Goal: Check status: Check status

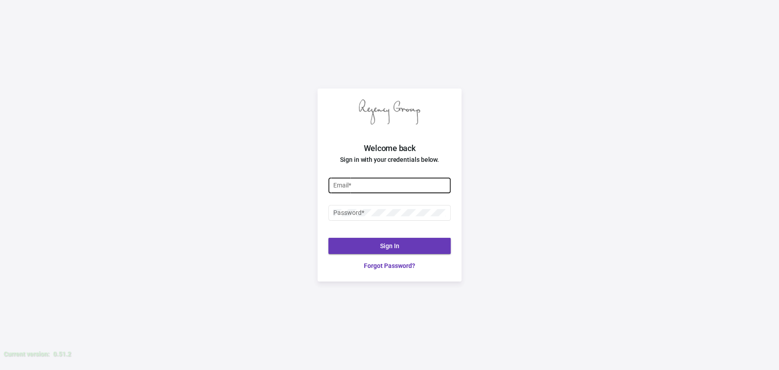
click at [391, 186] on input "Email *" at bounding box center [389, 185] width 113 height 7
type input "[PERSON_NAME][EMAIL_ADDRESS][DOMAIN_NAME]"
click at [386, 218] on div "Password *" at bounding box center [389, 212] width 113 height 18
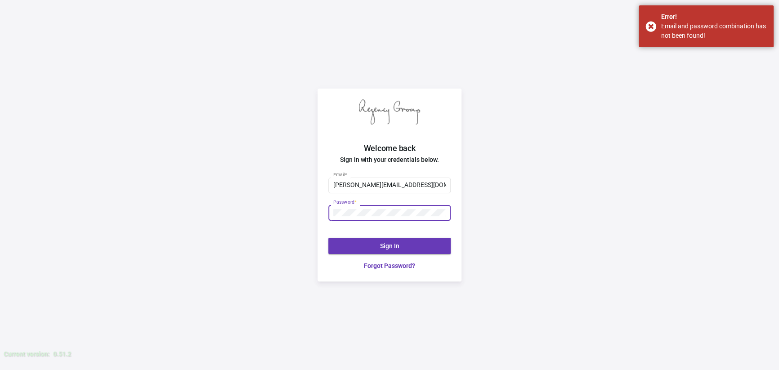
click at [333, 209] on div at bounding box center [333, 209] width 0 height 0
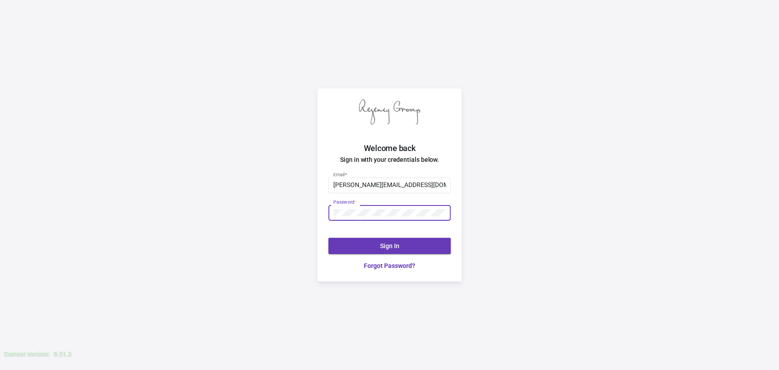
click at [390, 208] on div "Password *" at bounding box center [389, 212] width 113 height 18
click at [321, 218] on div "shemika@theregencygroup.net Email * Password * Sign In Forgot Password?" at bounding box center [390, 223] width 144 height 117
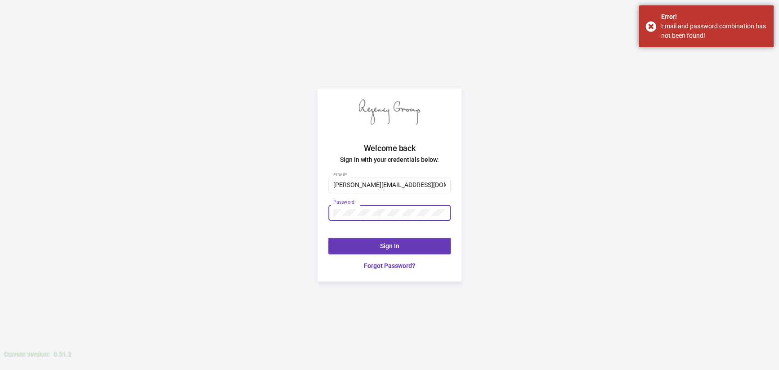
click at [404, 251] on button "Sign In" at bounding box center [389, 246] width 122 height 16
click at [407, 269] on link "Forgot Password?" at bounding box center [389, 265] width 122 height 9
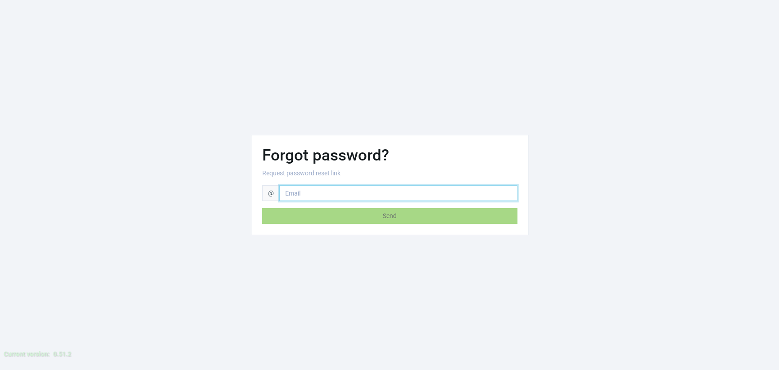
click at [334, 193] on input "email" at bounding box center [398, 193] width 238 height 16
type input "[PERSON_NAME][EMAIL_ADDRESS][DOMAIN_NAME]"
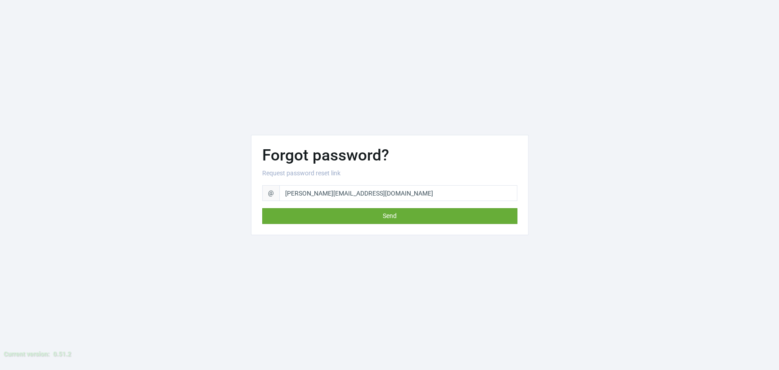
click at [340, 218] on button "Send" at bounding box center [389, 216] width 255 height 16
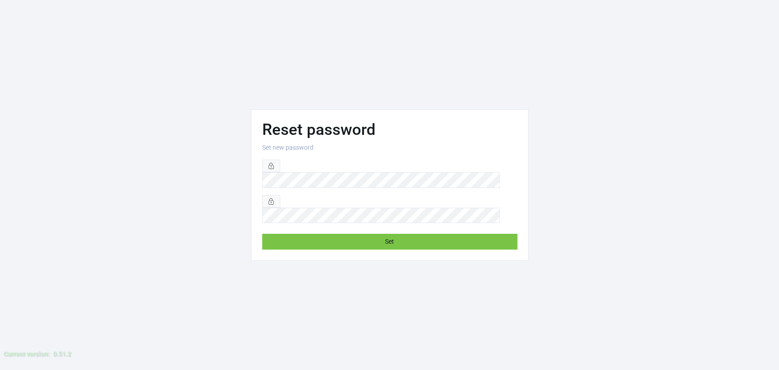
click at [258, 280] on div "Reset password Set new password Set" at bounding box center [389, 185] width 779 height 370
click at [323, 234] on button "Set" at bounding box center [389, 242] width 255 height 16
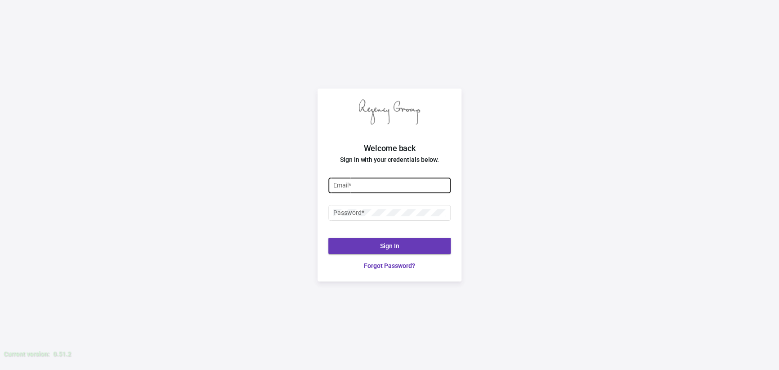
click at [379, 184] on input "Email *" at bounding box center [389, 185] width 113 height 7
type input "[PERSON_NAME][EMAIL_ADDRESS][DOMAIN_NAME]"
click at [372, 239] on button "Sign In" at bounding box center [389, 246] width 122 height 16
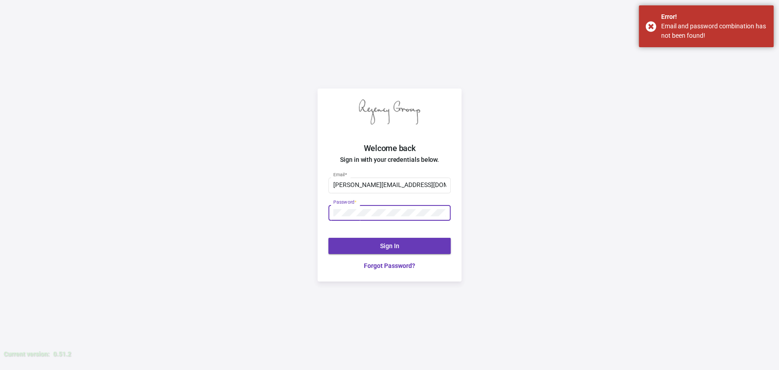
click at [297, 211] on div "Welcome back Sign in with your credentials below. [PERSON_NAME][EMAIL_ADDRESS][…" at bounding box center [389, 185] width 779 height 370
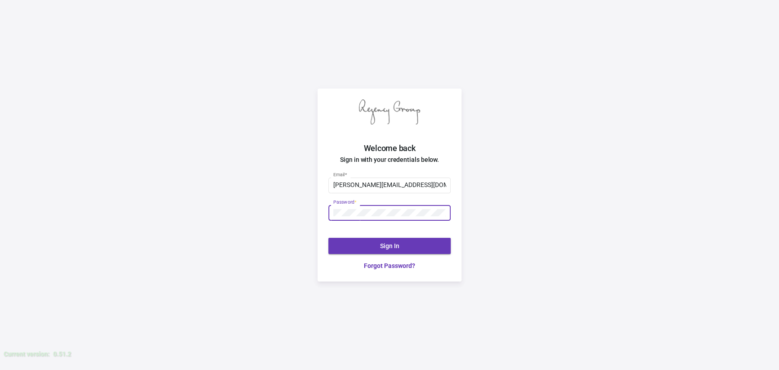
click at [425, 243] on button "Sign In" at bounding box center [389, 246] width 122 height 16
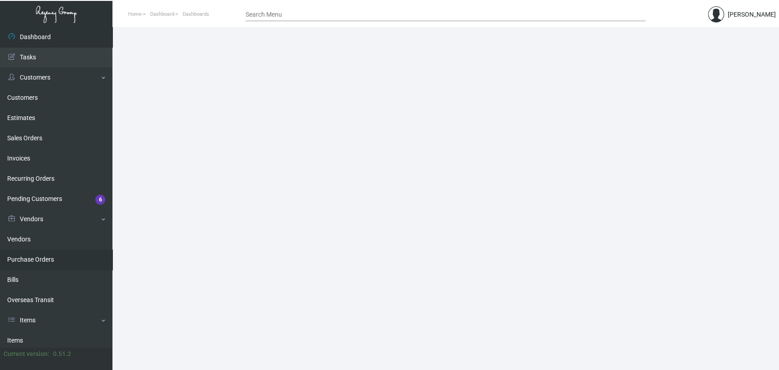
click at [50, 260] on link "Purchase Orders" at bounding box center [56, 260] width 112 height 20
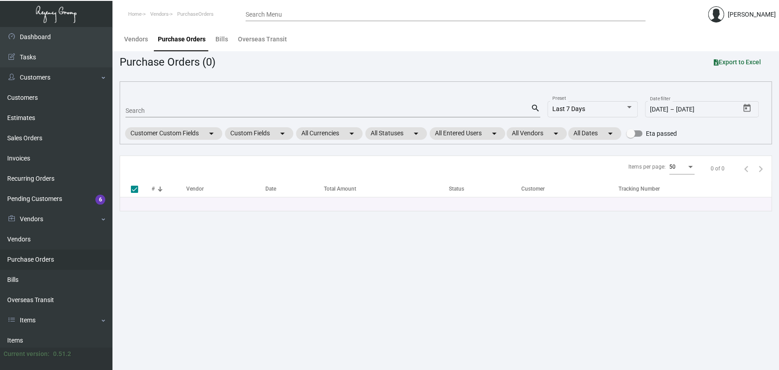
click at [153, 108] on input "Search" at bounding box center [328, 111] width 405 height 7
paste input "107971"
type input "107971"
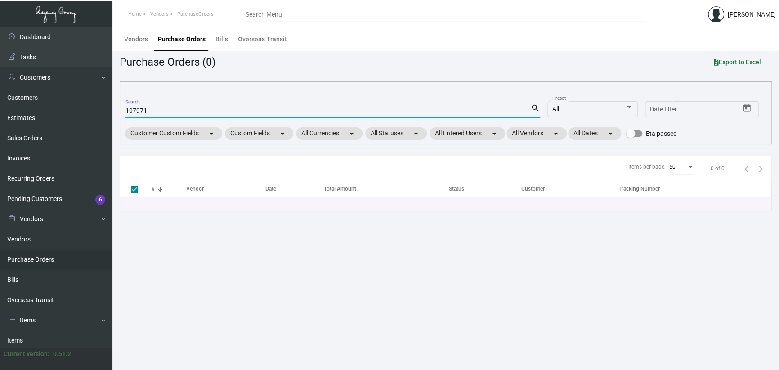
checkbox input "false"
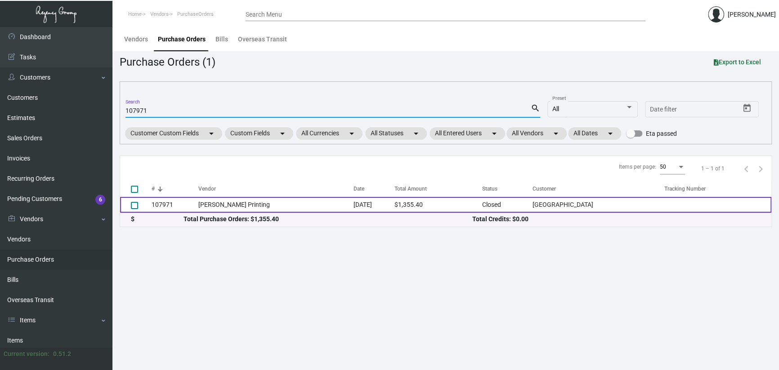
click at [268, 205] on td "[PERSON_NAME] Printing" at bounding box center [275, 205] width 155 height 16
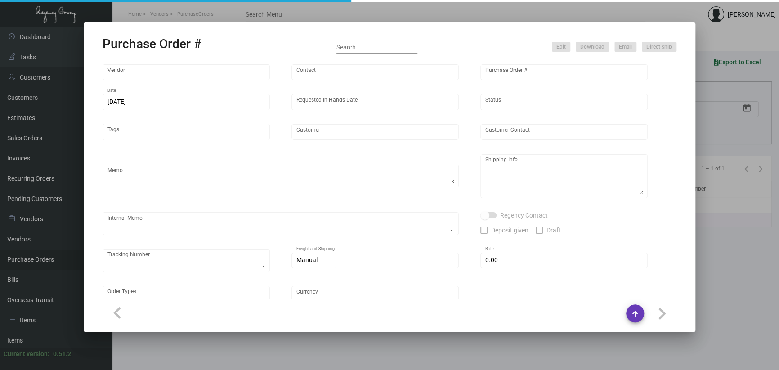
type input "[PERSON_NAME] Printing"
type input "[PERSON_NAME]"
type input "107971"
type input "[DATE]"
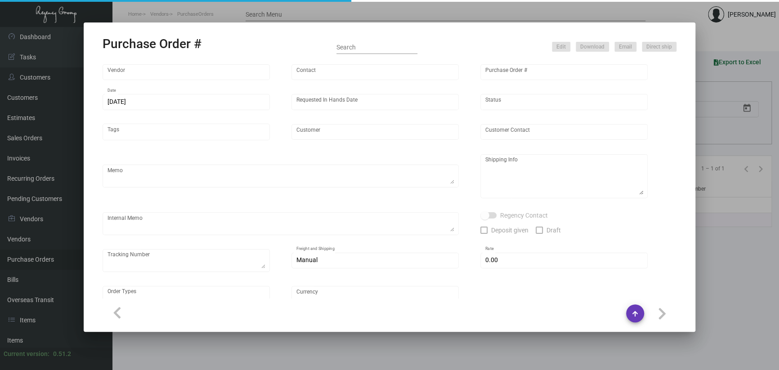
type input "[GEOGRAPHIC_DATA]"
type input "[PERSON_NAME]"
type textarea "PLEASE SEND PDF PROOFS TO OUR ART TEAM ; [EMAIL_ADDRESS][DOMAIN_NAME] WITH ME I…"
type textarea "[GEOGRAPHIC_DATA] - [PERSON_NAME] [STREET_ADDRESS]"
type textarea "10.23 - Proofs sent over; APPROVED. Label provided to vendor to ship to hotel. …"
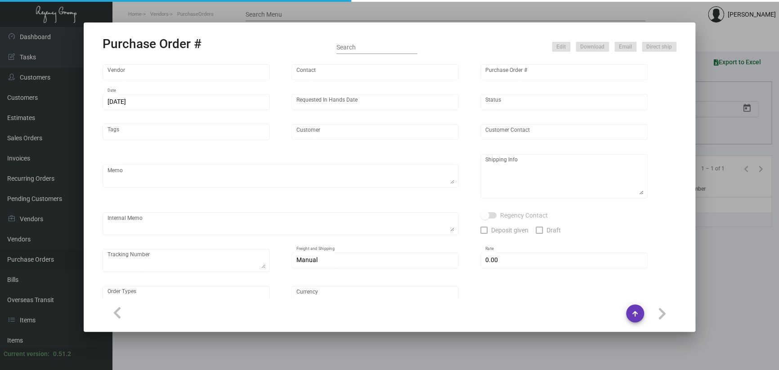
type input "$ 0.00"
type input "United States Dollar $"
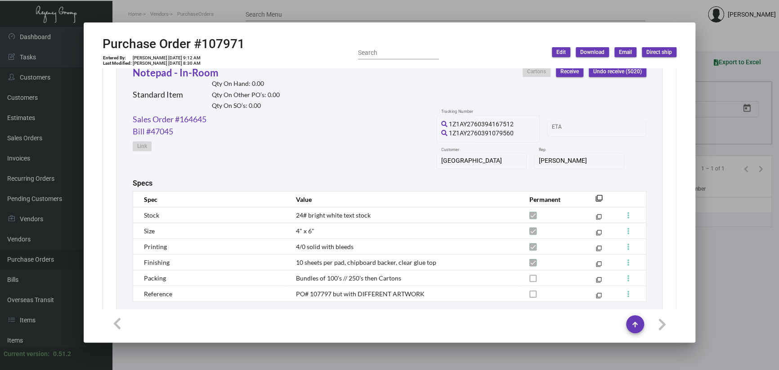
scroll to position [373, 0]
